Goal: Transaction & Acquisition: Book appointment/travel/reservation

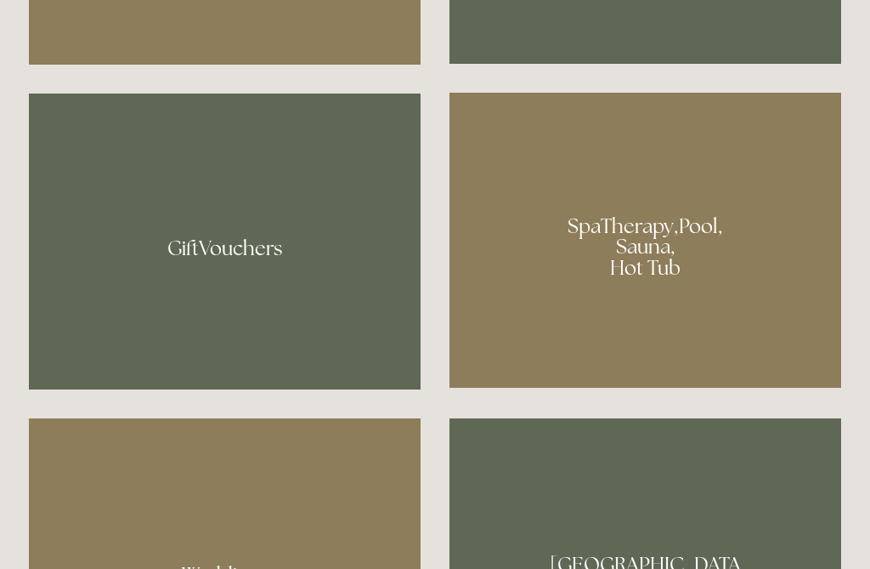
scroll to position [1219, 0]
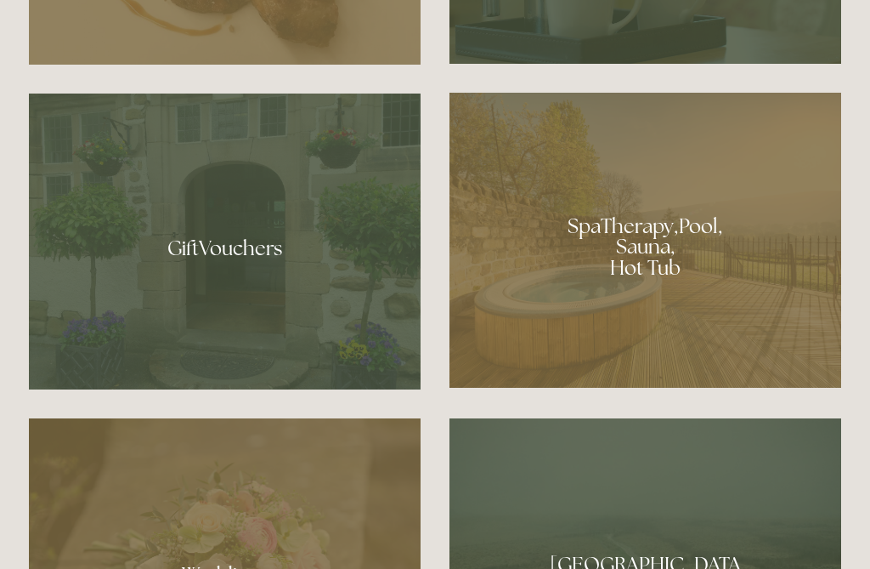
click at [648, 284] on div at bounding box center [646, 240] width 392 height 295
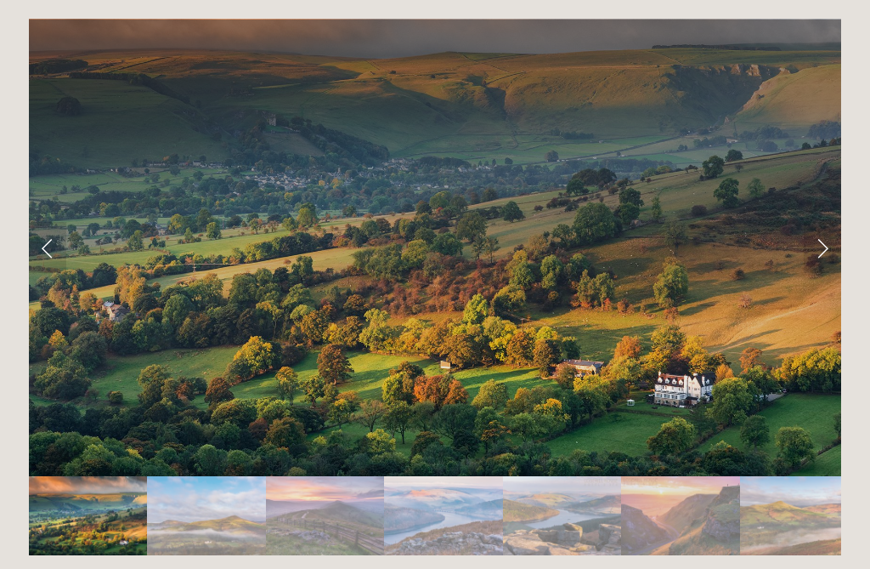
scroll to position [3397, 0]
click at [828, 222] on link "Next Slide" at bounding box center [822, 247] width 37 height 51
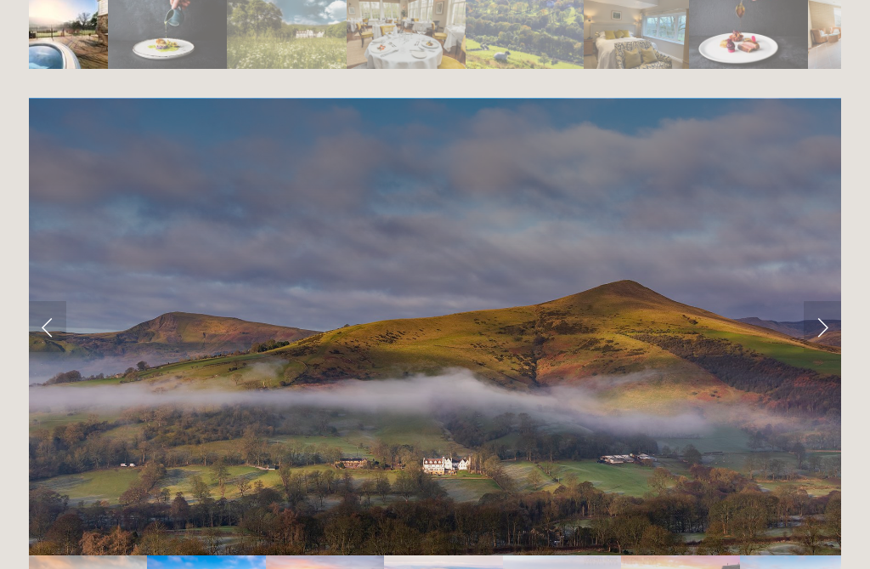
scroll to position [3318, 0]
click at [826, 301] on link "Next Slide" at bounding box center [822, 326] width 37 height 51
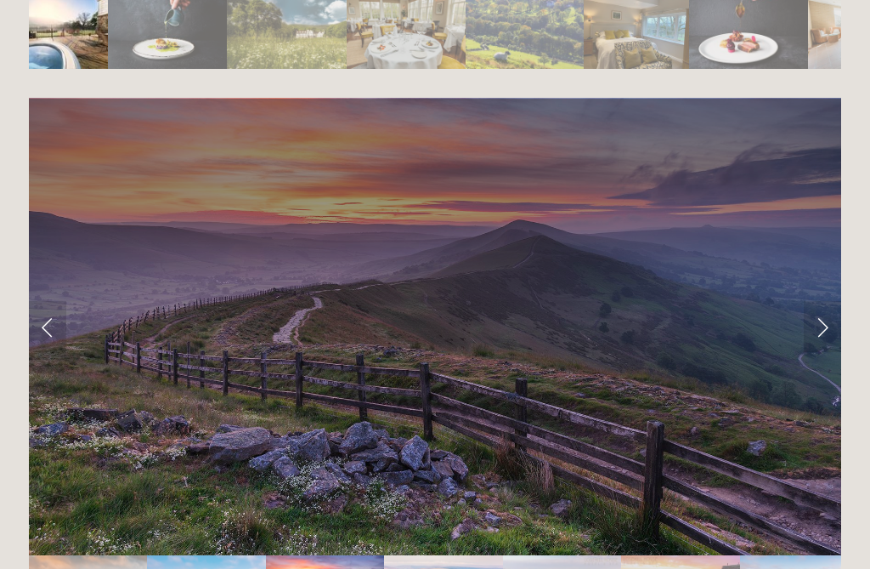
click at [824, 301] on link "Next Slide" at bounding box center [822, 326] width 37 height 51
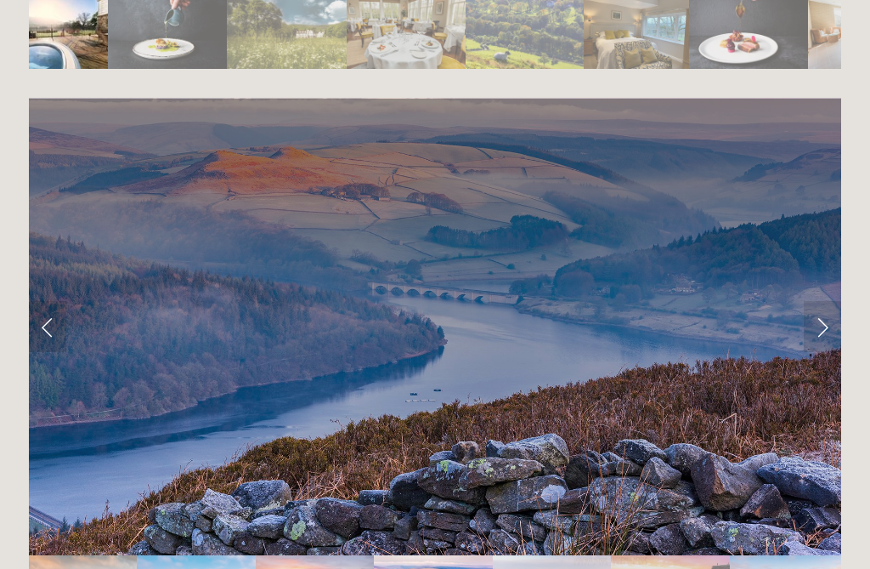
click at [819, 301] on link "Next Slide" at bounding box center [822, 326] width 37 height 51
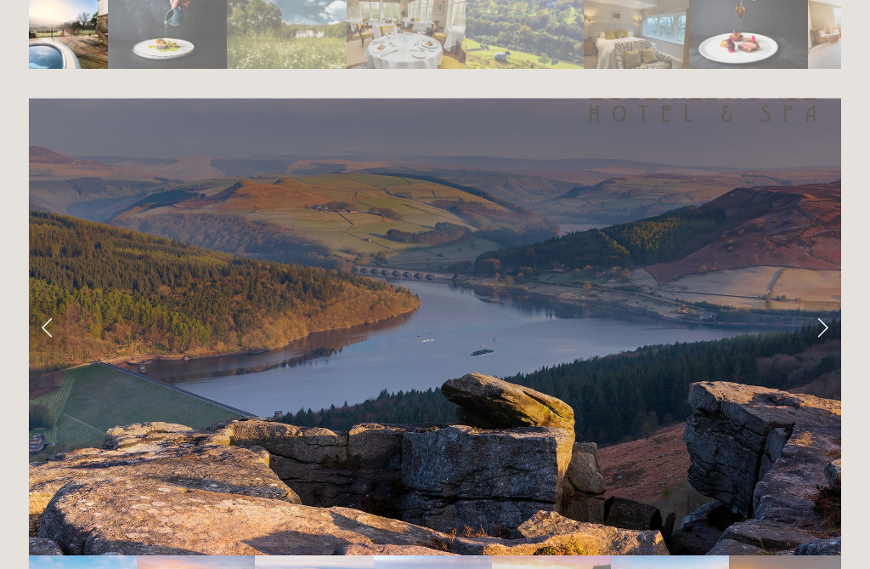
click at [824, 301] on link "Next Slide" at bounding box center [822, 326] width 37 height 51
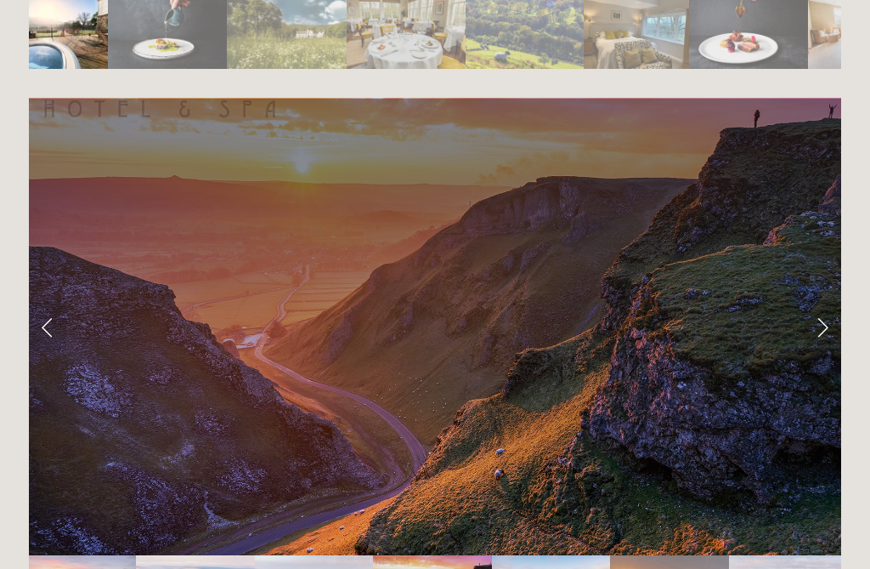
click at [825, 301] on link "Next Slide" at bounding box center [822, 326] width 37 height 51
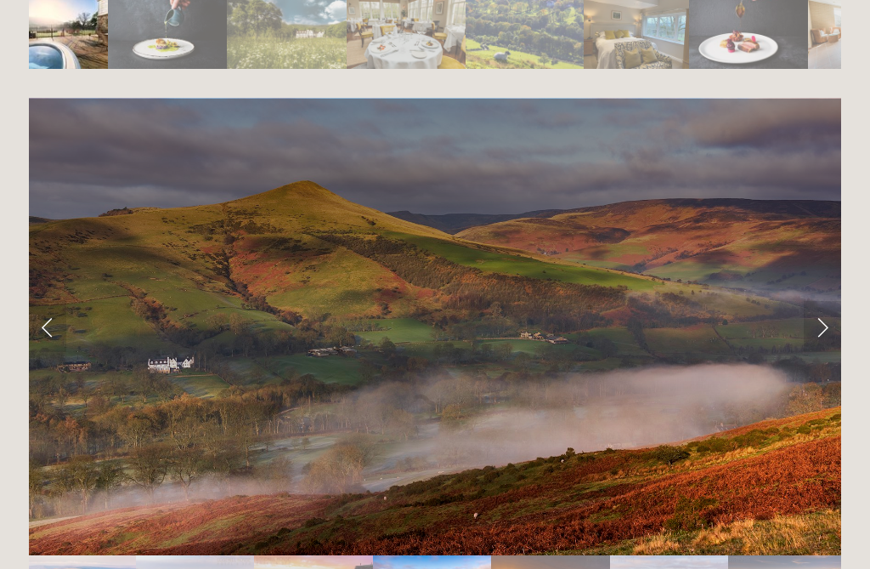
click at [824, 301] on link "Next Slide" at bounding box center [822, 326] width 37 height 51
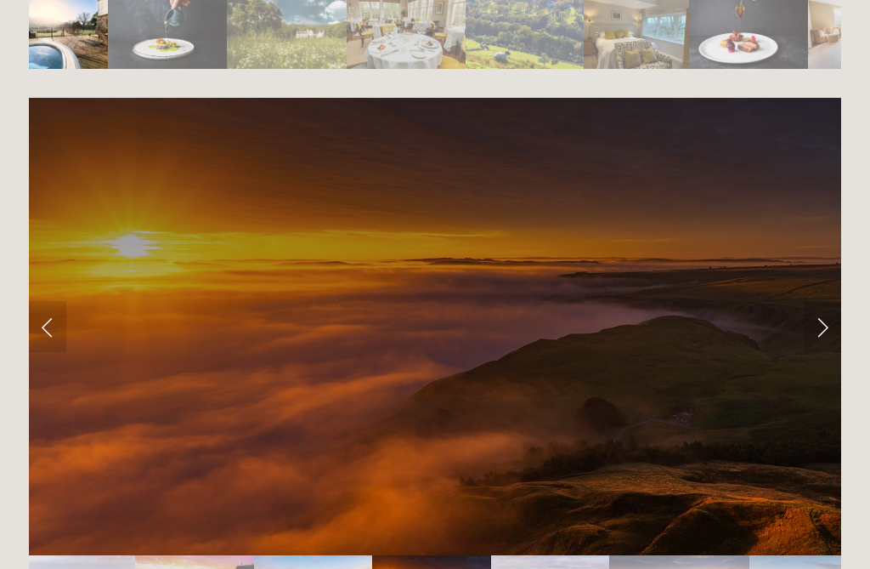
click at [824, 301] on link "Next Slide" at bounding box center [822, 326] width 37 height 51
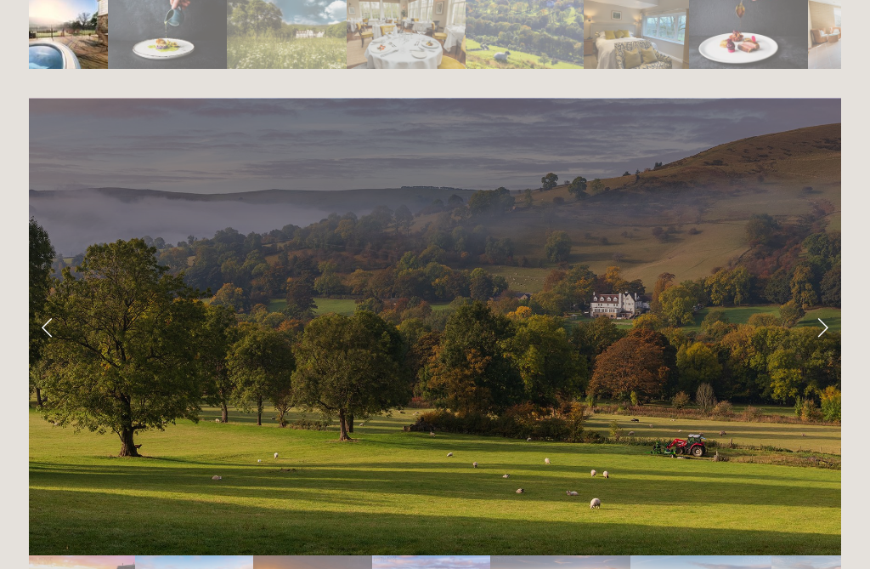
click at [818, 301] on link "Next Slide" at bounding box center [822, 326] width 37 height 51
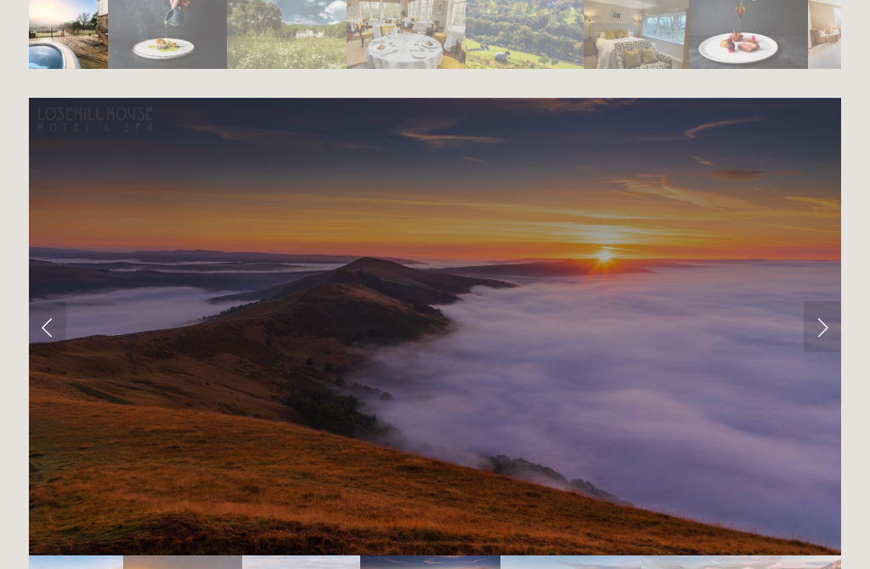
click at [825, 301] on link "Next Slide" at bounding box center [822, 326] width 37 height 51
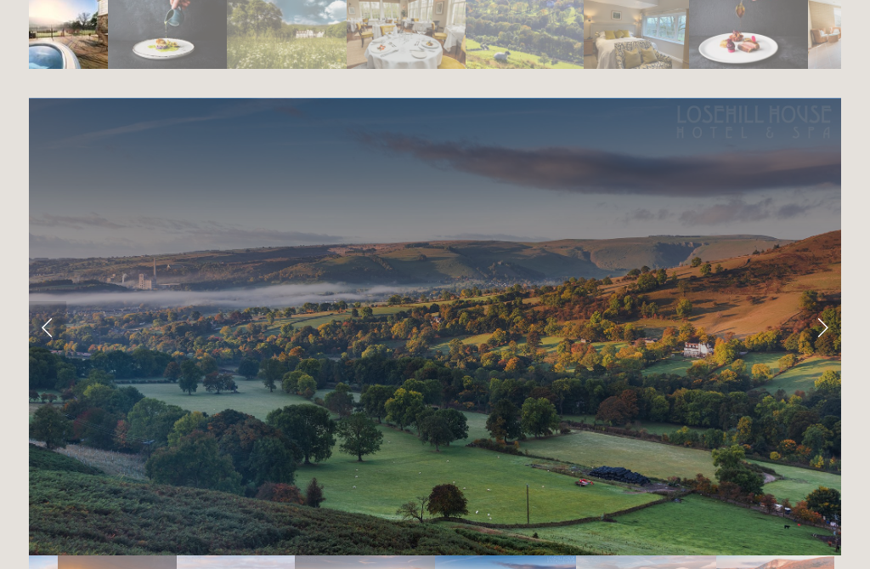
click at [825, 301] on link "Next Slide" at bounding box center [822, 326] width 37 height 51
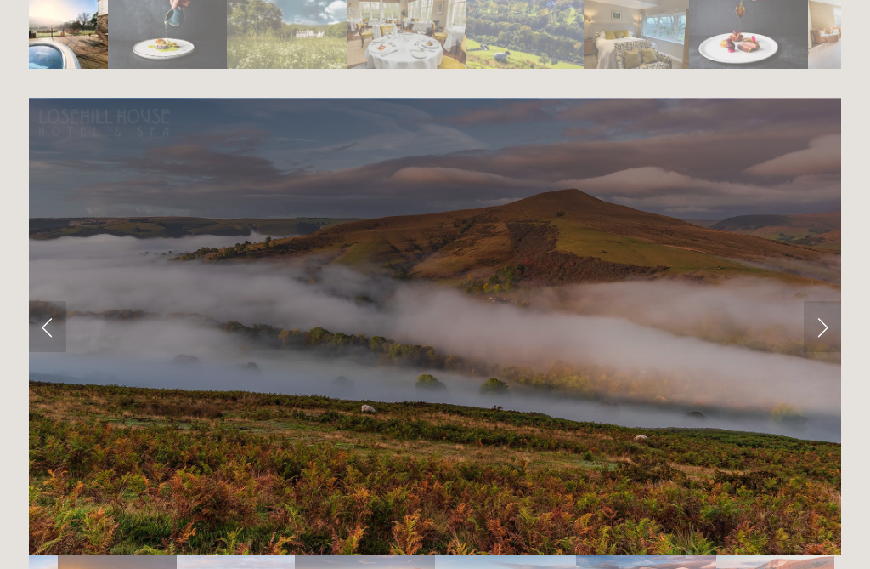
click at [826, 301] on link "Next Slide" at bounding box center [822, 326] width 37 height 51
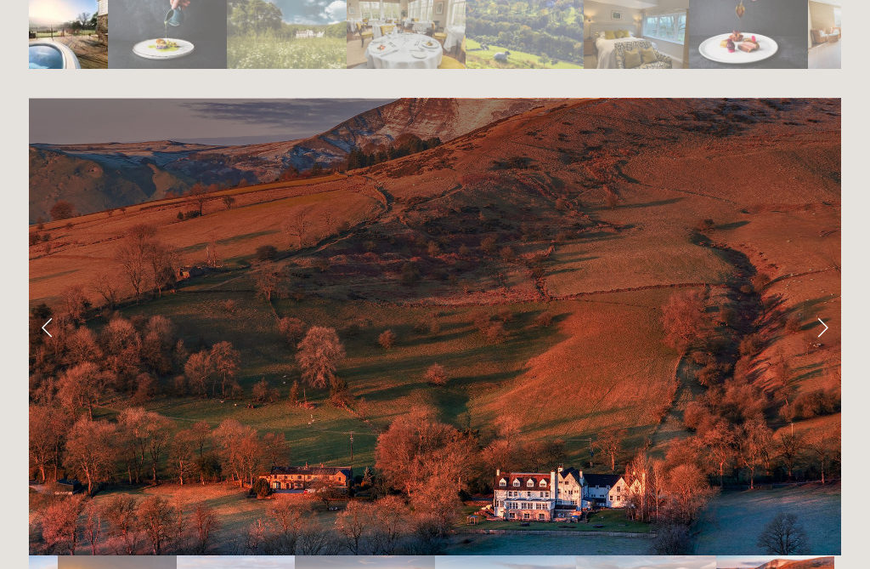
click at [828, 301] on link "Next Slide" at bounding box center [822, 326] width 37 height 51
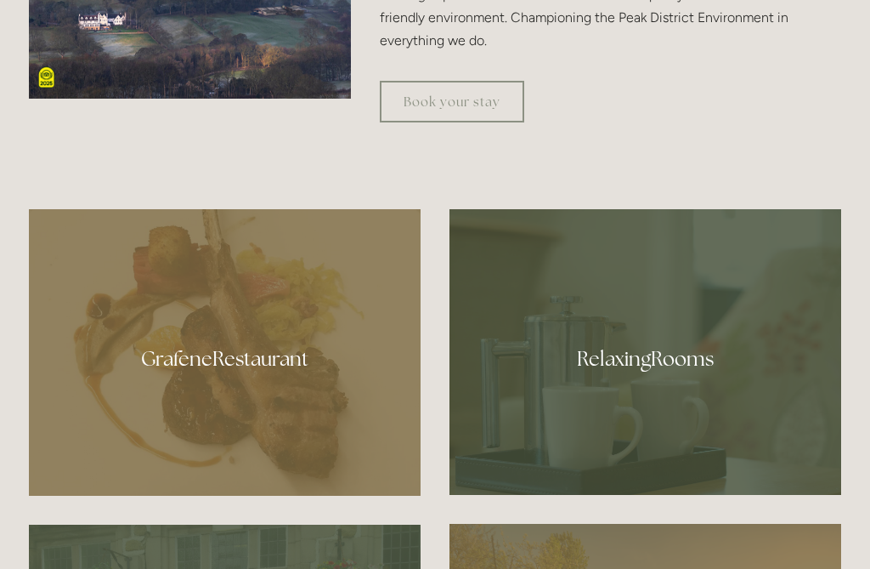
scroll to position [788, 0]
click at [642, 408] on div at bounding box center [646, 352] width 392 height 286
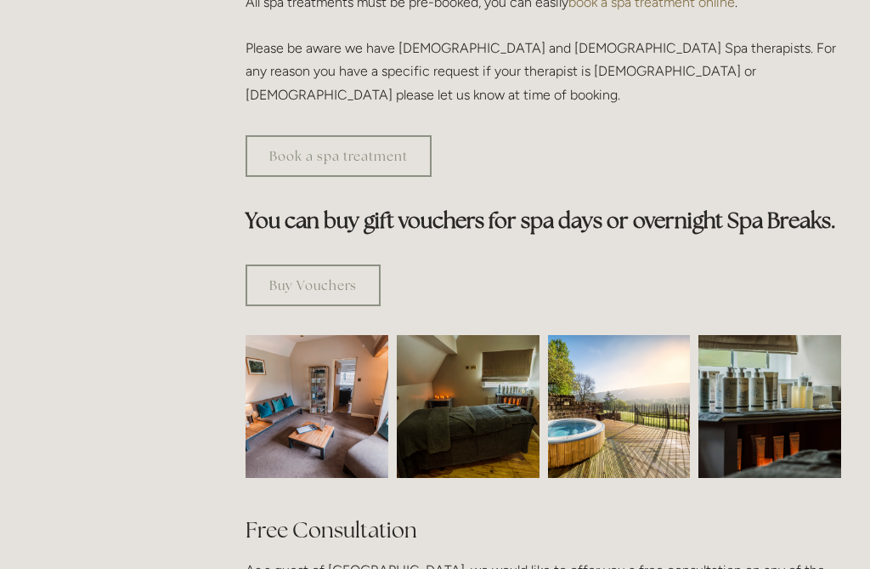
scroll to position [873, 0]
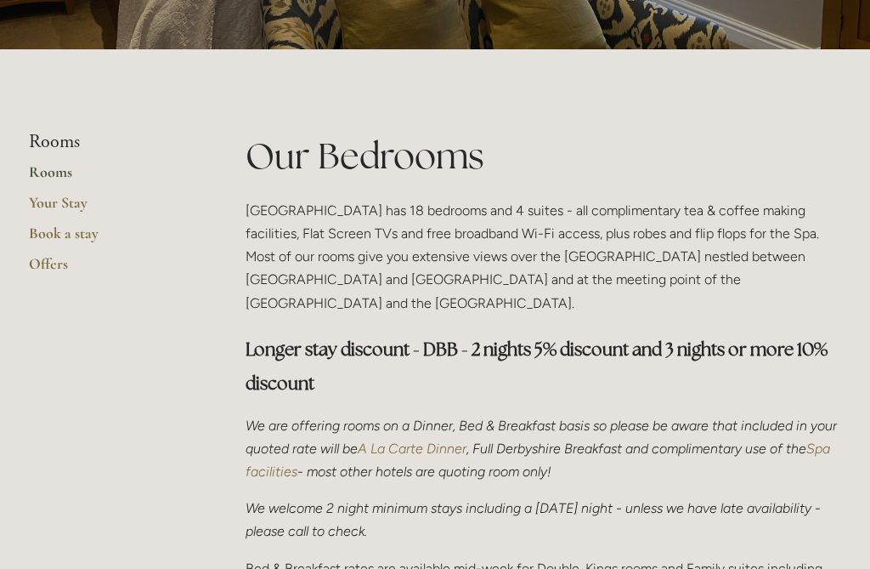
scroll to position [308, 0]
click at [40, 235] on link "Book a stay" at bounding box center [110, 239] width 162 height 31
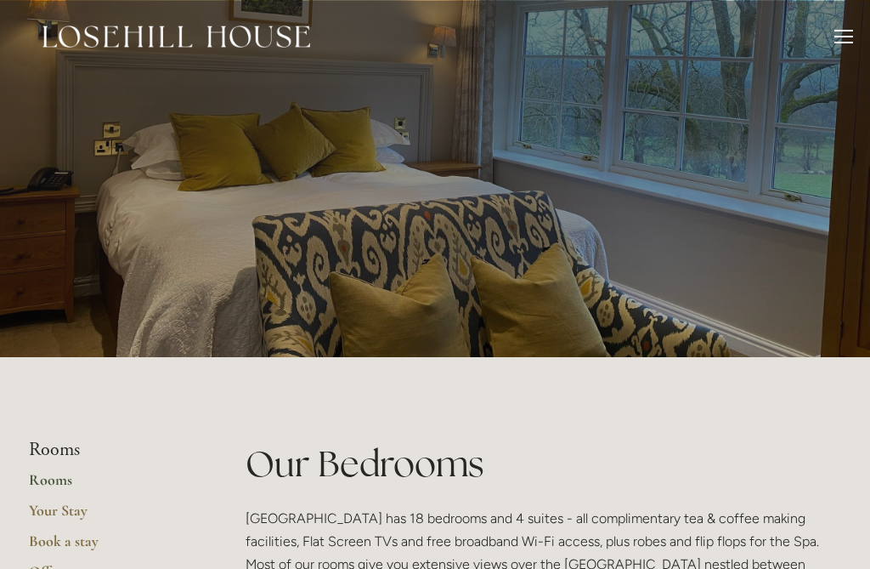
scroll to position [356, 0]
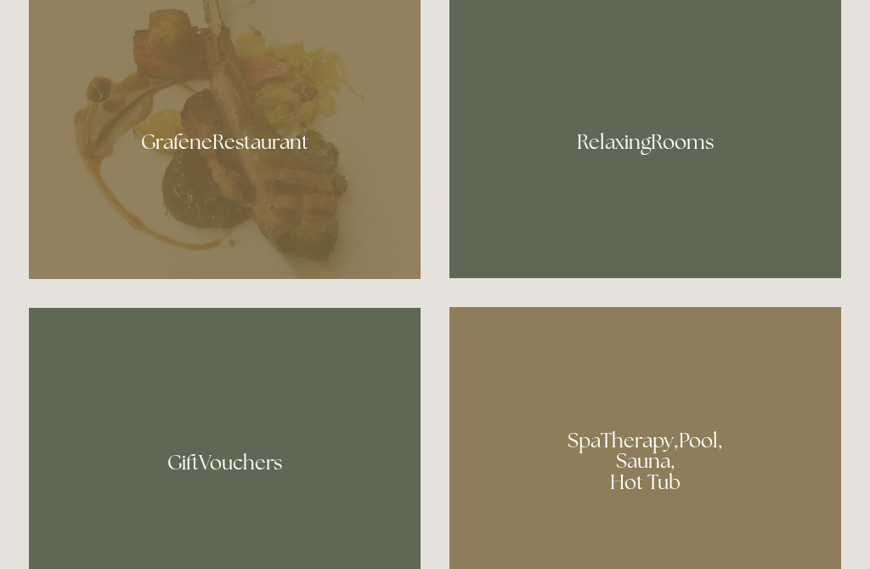
scroll to position [1005, 0]
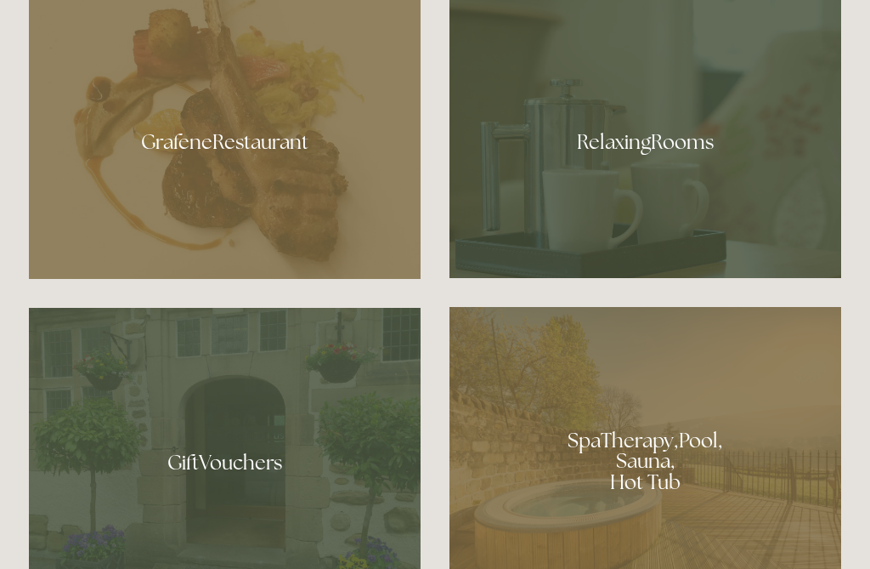
click at [231, 190] on div at bounding box center [225, 135] width 392 height 286
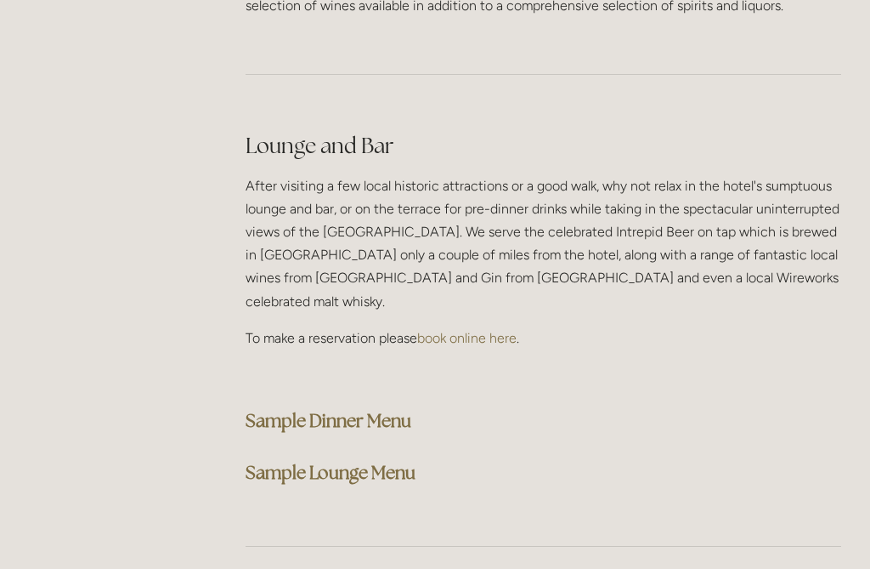
scroll to position [4218, 0]
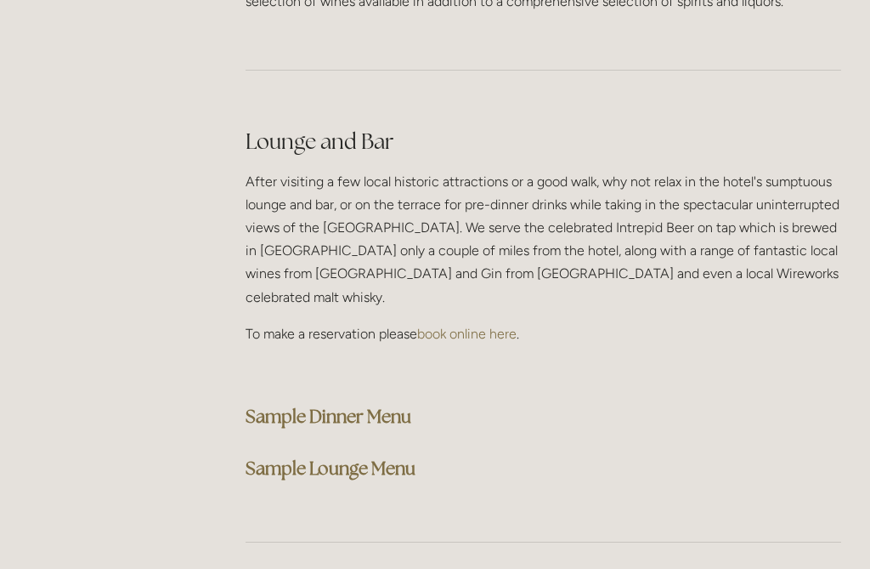
click at [704, 500] on div at bounding box center [543, 542] width 625 height 84
click at [340, 405] on strong "Sample Dinner Menu" at bounding box center [329, 416] width 166 height 23
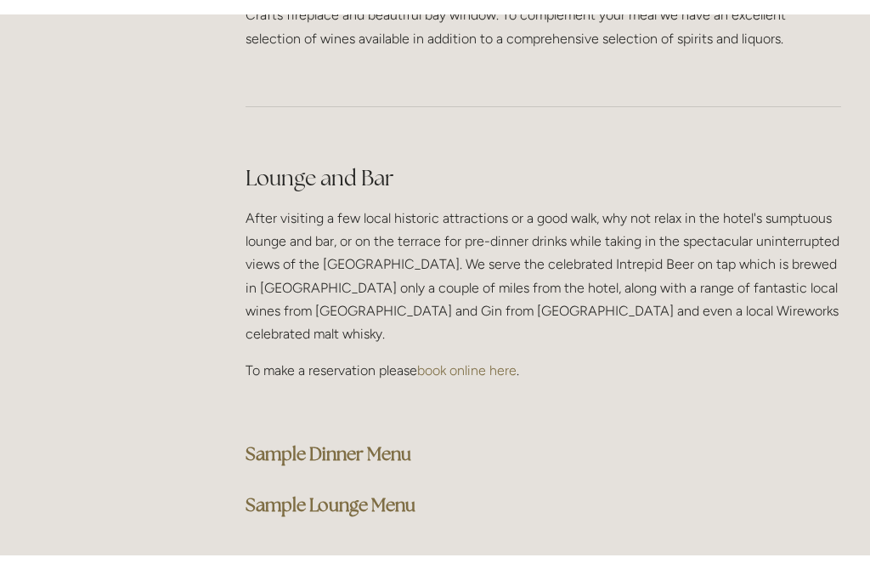
scroll to position [4228, 0]
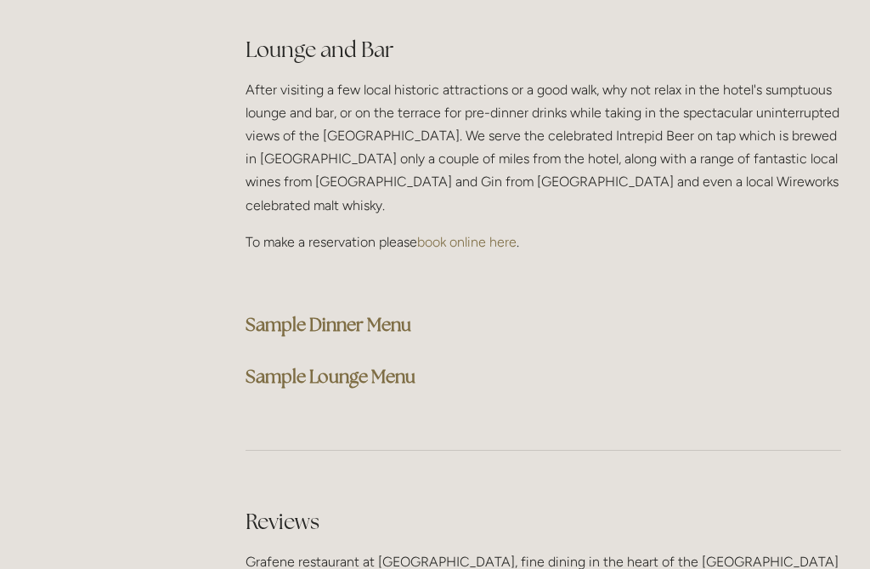
click at [336, 365] on strong "Sample Lounge Menu" at bounding box center [331, 376] width 170 height 23
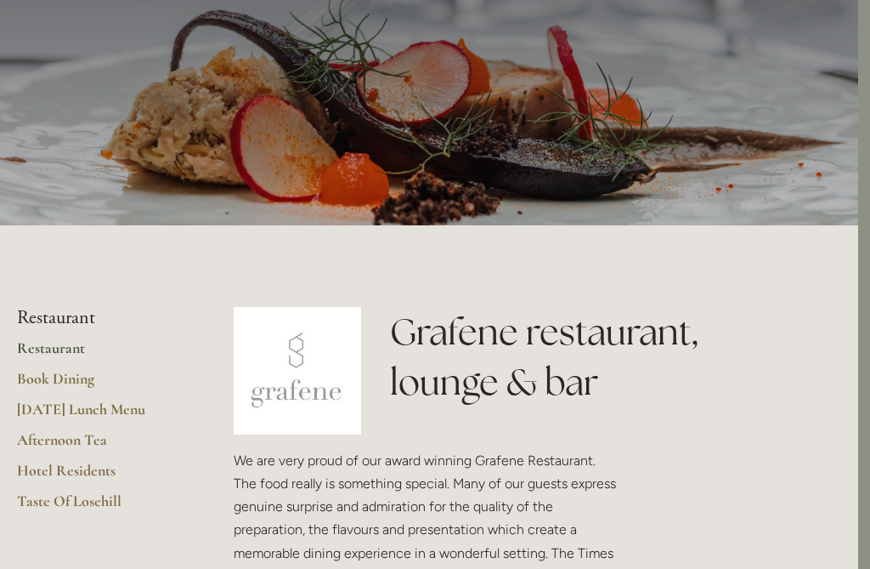
scroll to position [132, 12]
click at [41, 344] on link "Restaurant" at bounding box center [98, 353] width 162 height 31
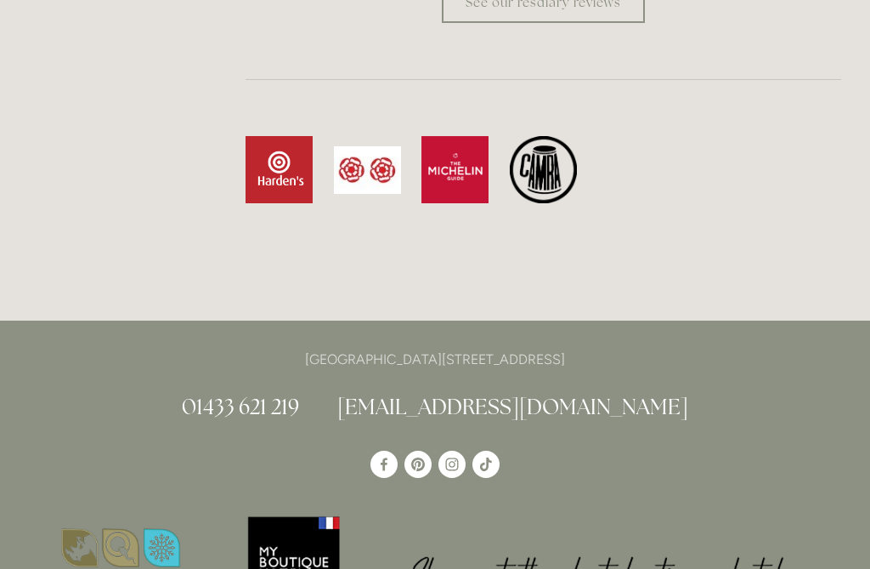
scroll to position [5099, 0]
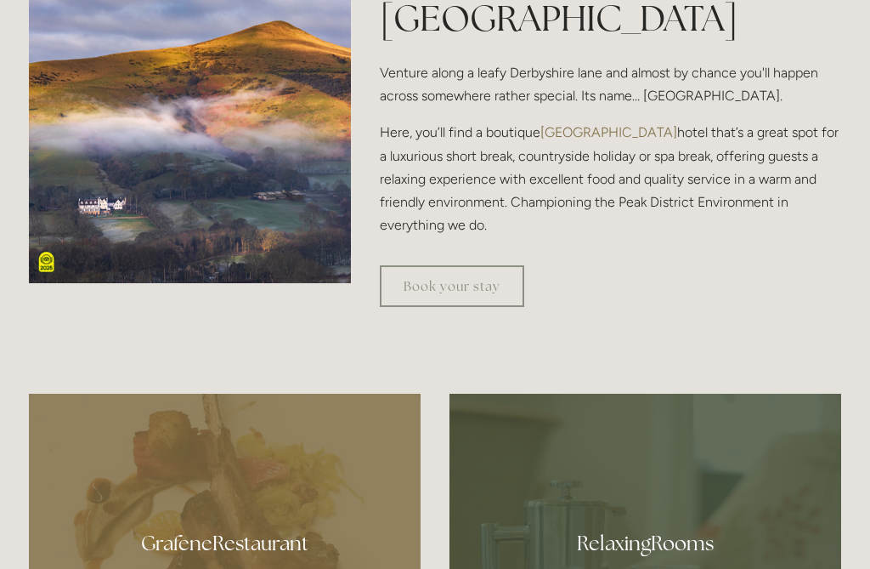
scroll to position [604, 0]
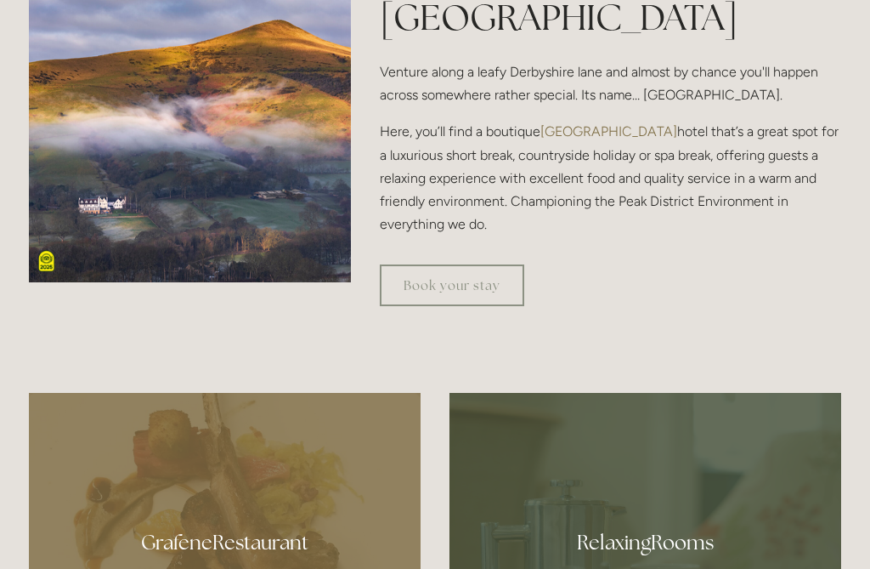
click at [425, 306] on link "Book your stay" at bounding box center [452, 285] width 144 height 42
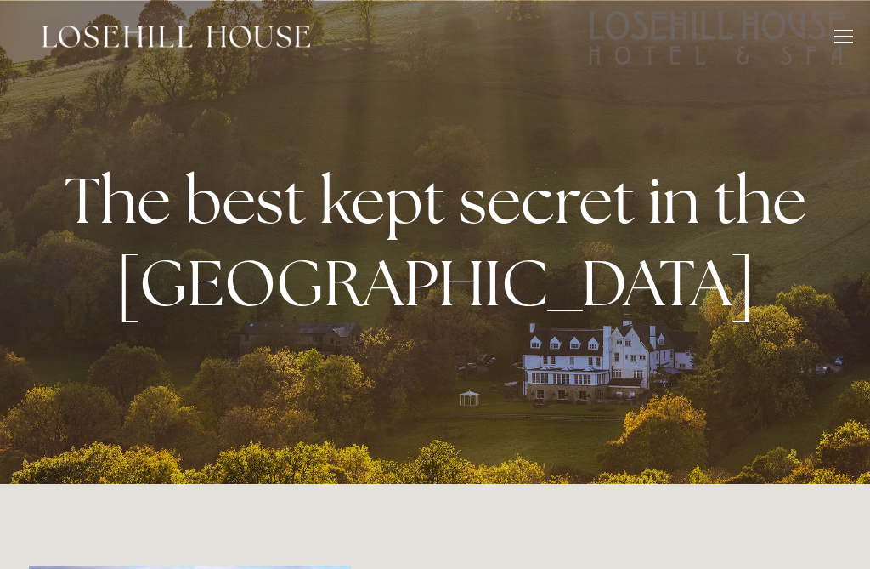
click at [835, 48] on div at bounding box center [844, 39] width 19 height 19
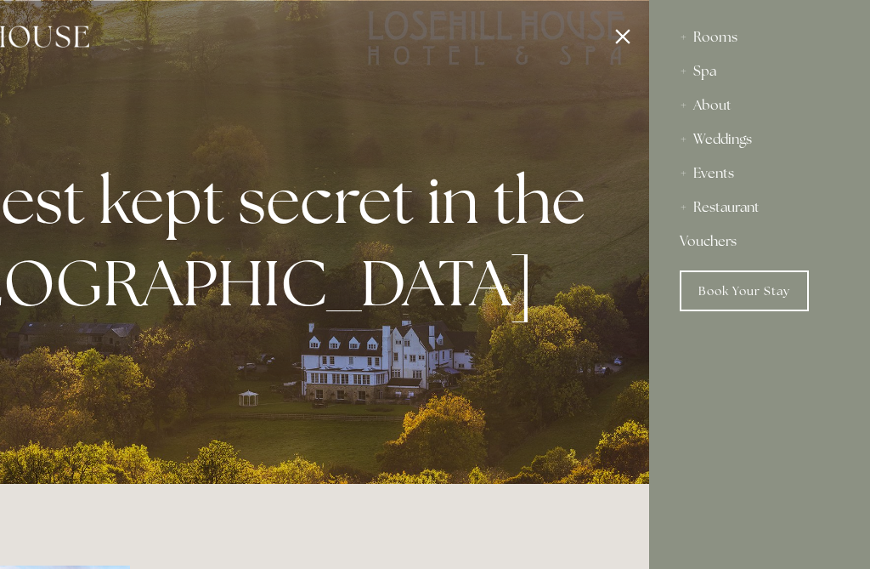
click at [744, 290] on link "Book Your Stay" at bounding box center [744, 290] width 129 height 41
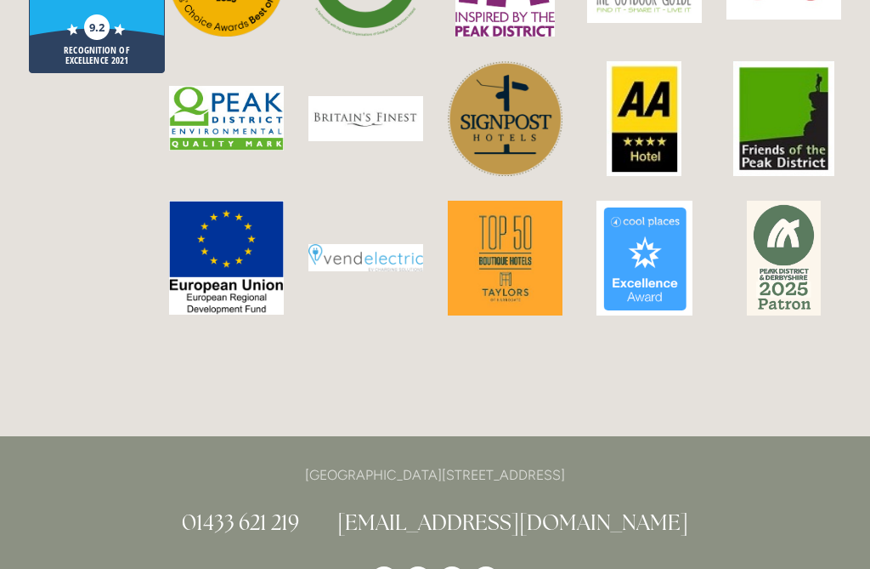
scroll to position [4293, 0]
